Goal: Use online tool/utility: Utilize a website feature to perform a specific function

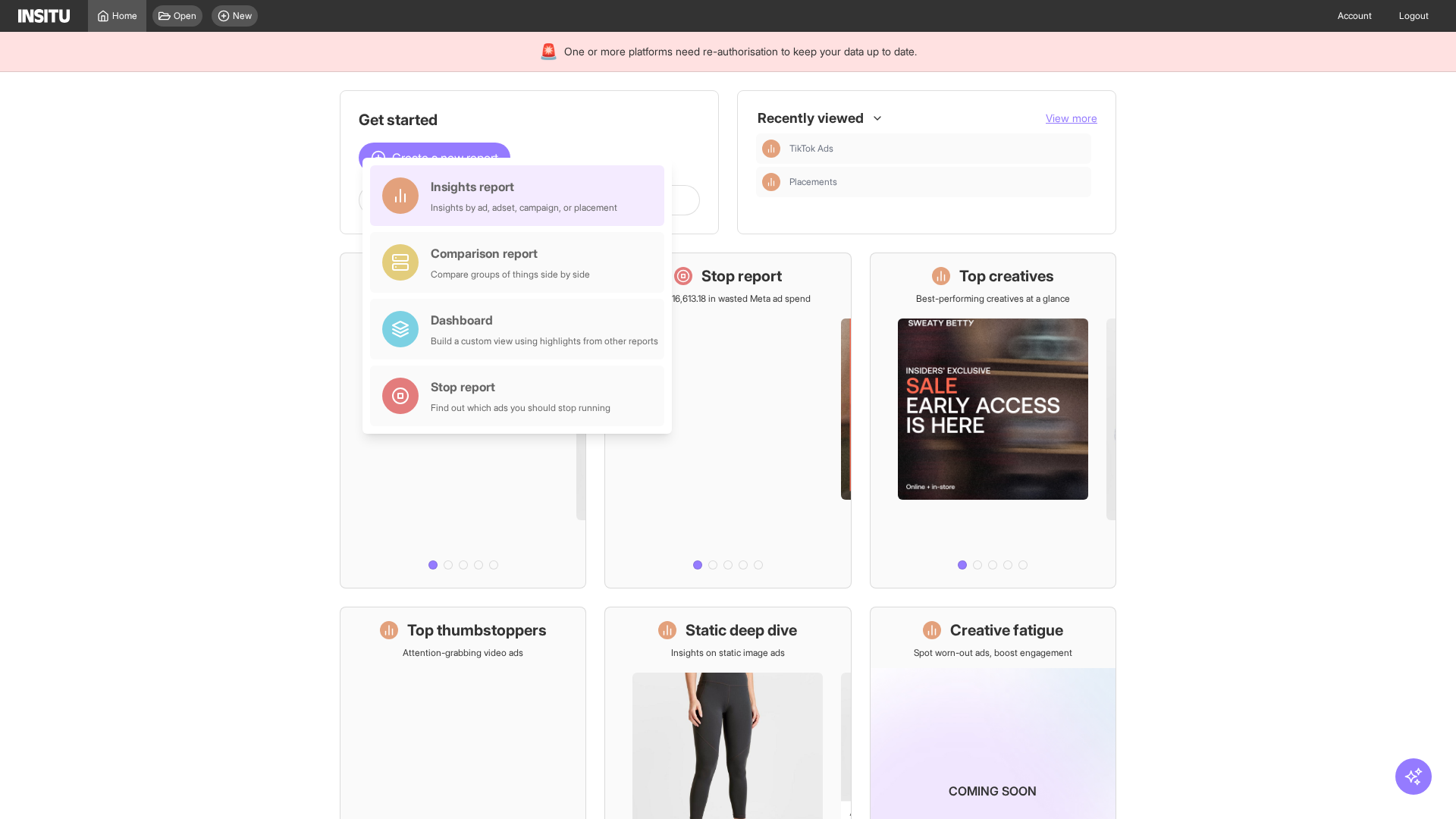
click at [521, 196] on div "Insights report Insights by ad, adset, campaign, or placement" at bounding box center [523, 196] width 186 height 37
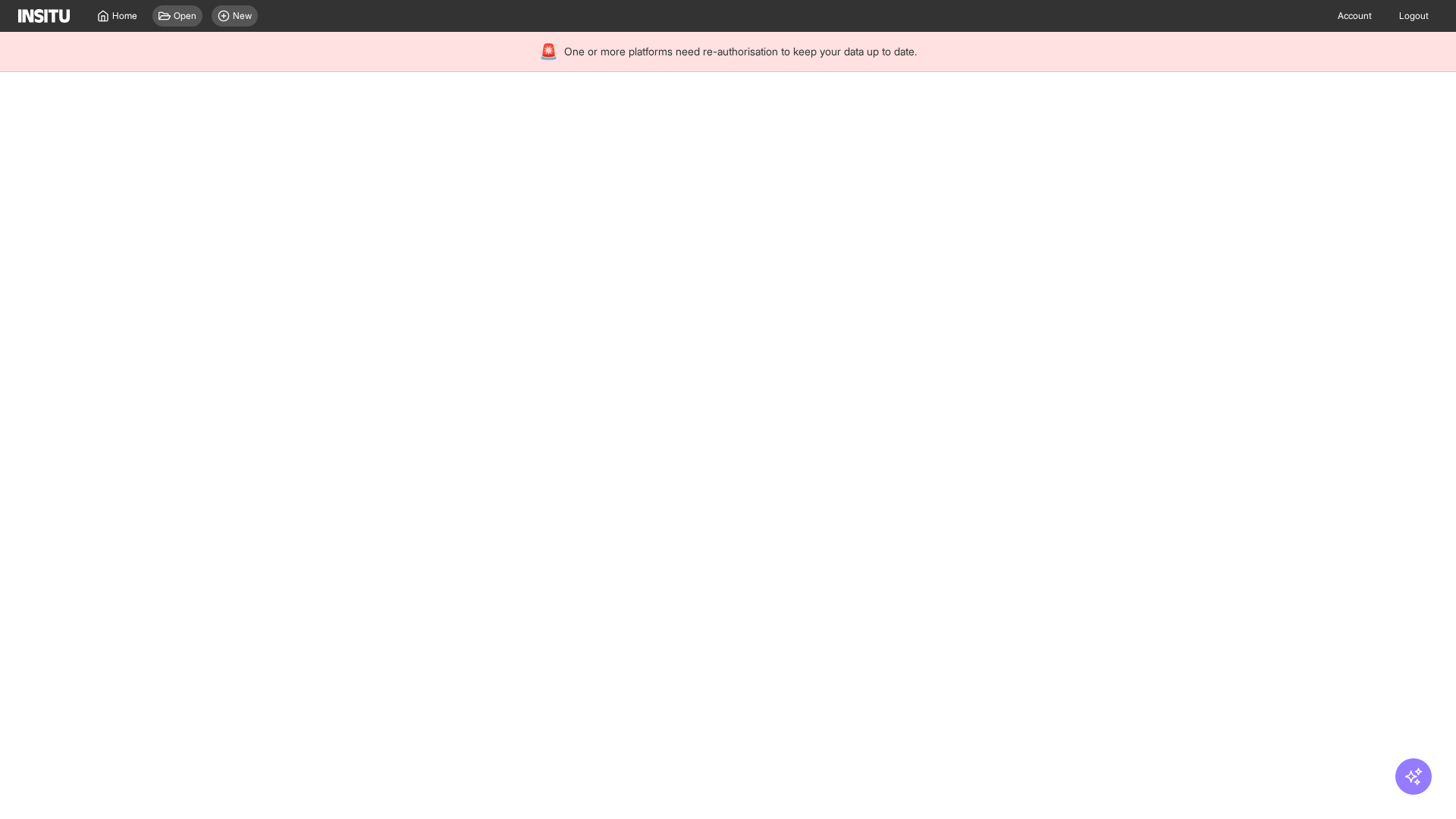
select select "**"
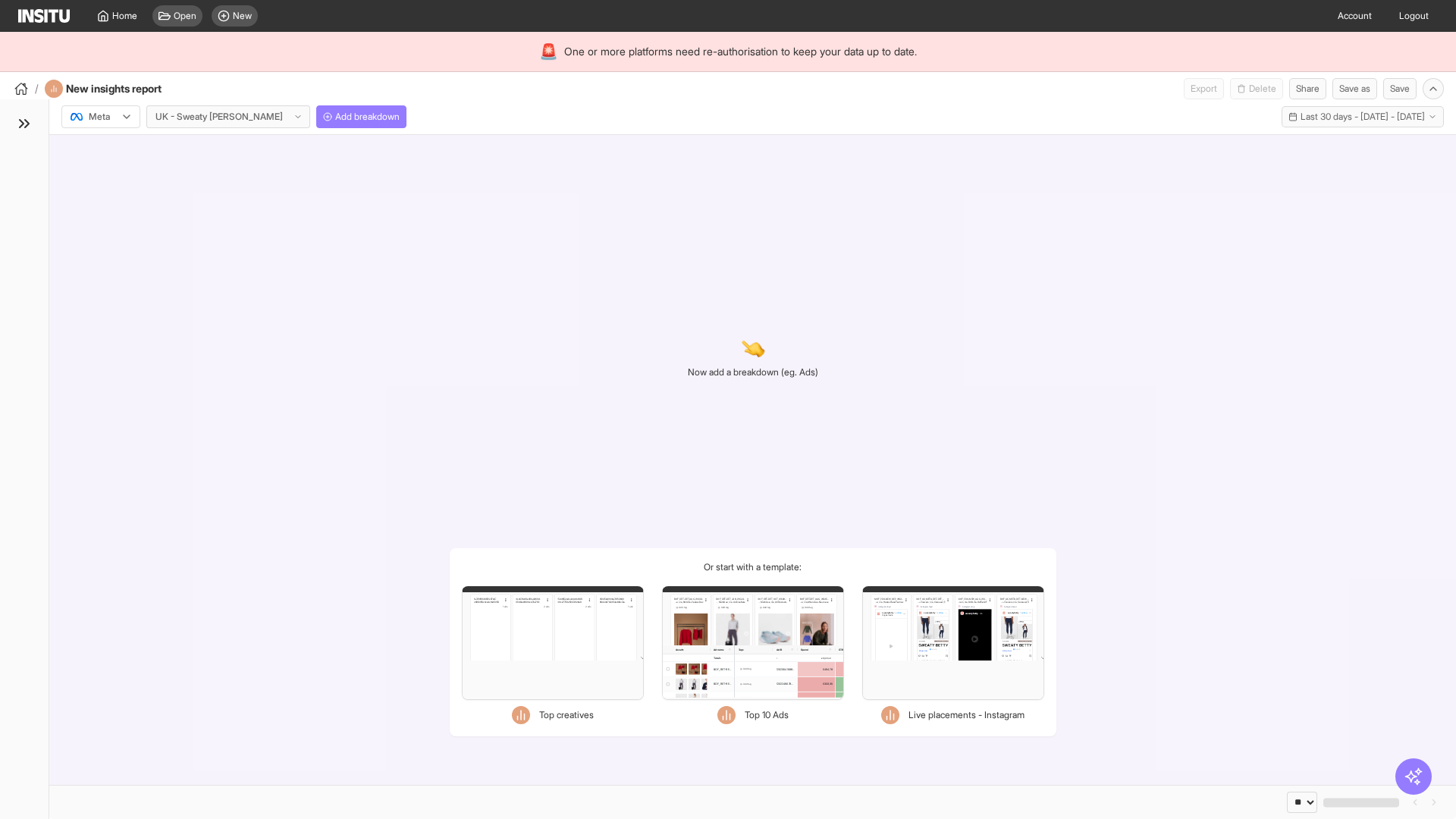
click at [101, 116] on div at bounding box center [90, 116] width 43 height 15
click at [100, 150] on span "Meta" at bounding box center [99, 150] width 20 height 14
click at [335, 116] on span "Add breakdown" at bounding box center [368, 117] width 65 height 12
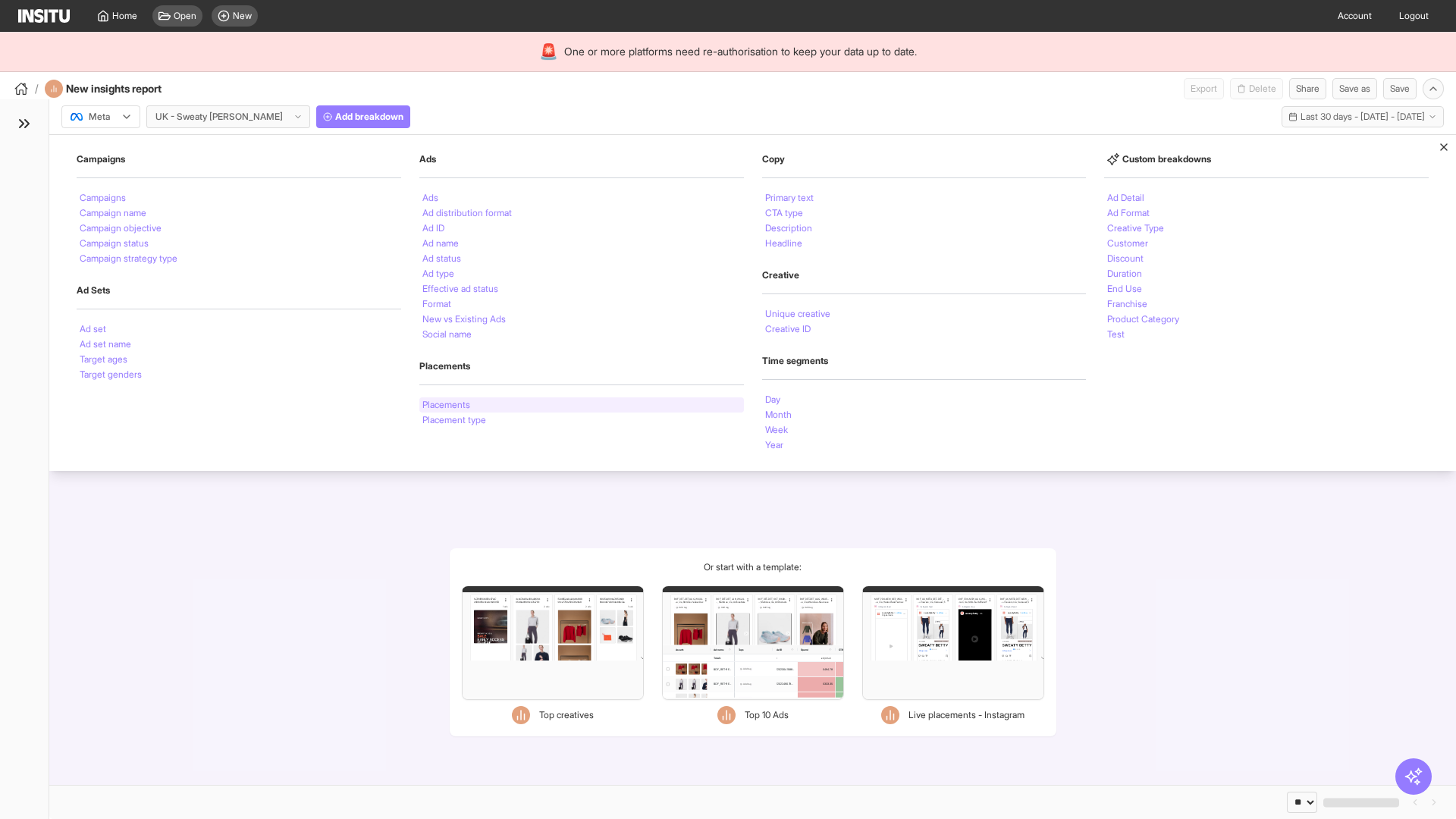
click at [447, 405] on li "Placements" at bounding box center [446, 405] width 48 height 9
